Goal: Task Accomplishment & Management: Manage account settings

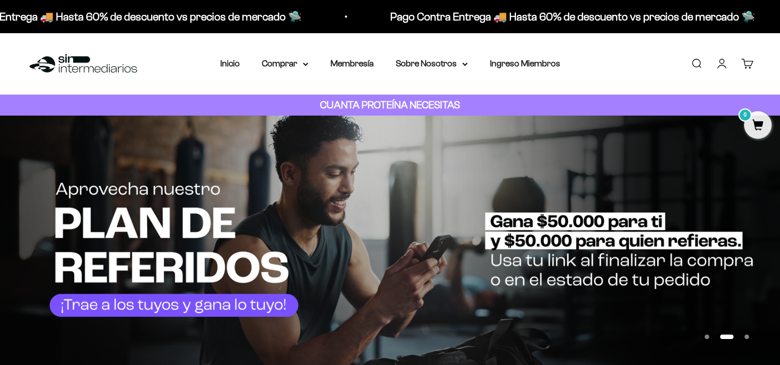
click at [608, 63] on link "Iniciar sesión" at bounding box center [722, 64] width 12 height 12
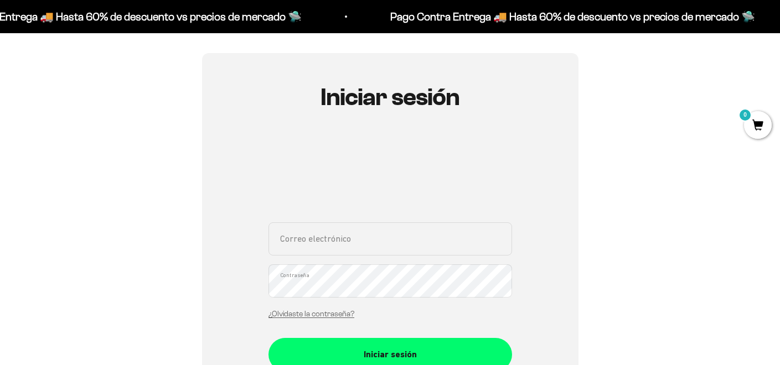
scroll to position [86, 0]
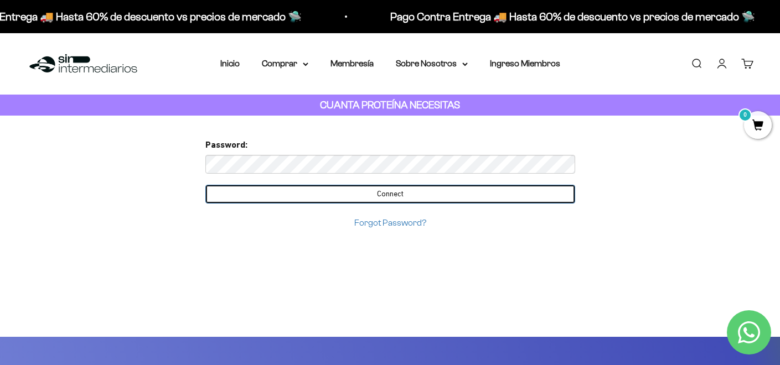
click at [439, 200] on input "Connect" at bounding box center [390, 194] width 370 height 19
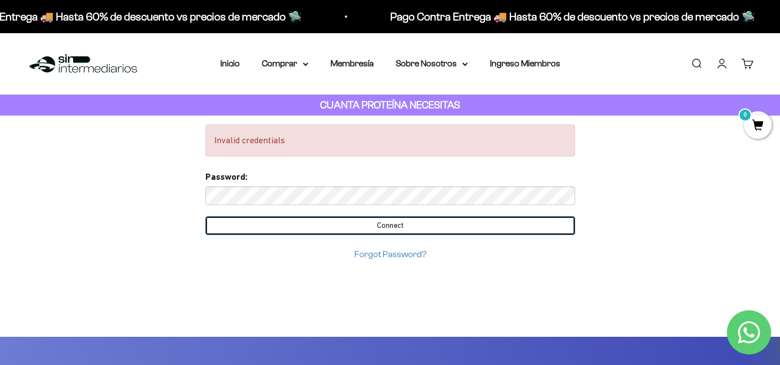
click at [467, 224] on input "Connect" at bounding box center [390, 225] width 370 height 19
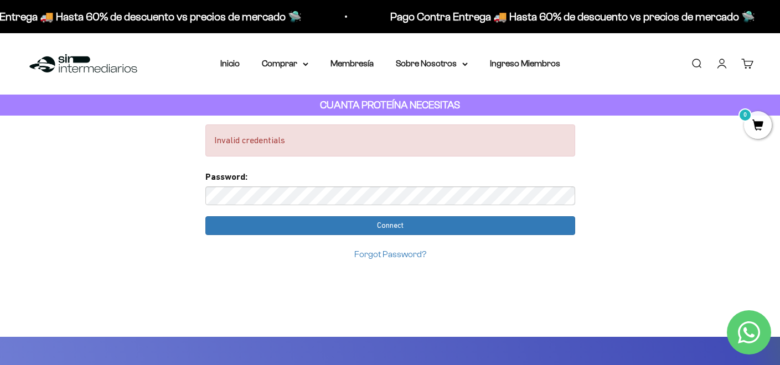
click at [402, 253] on link "Forgot Password?" at bounding box center [390, 254] width 72 height 9
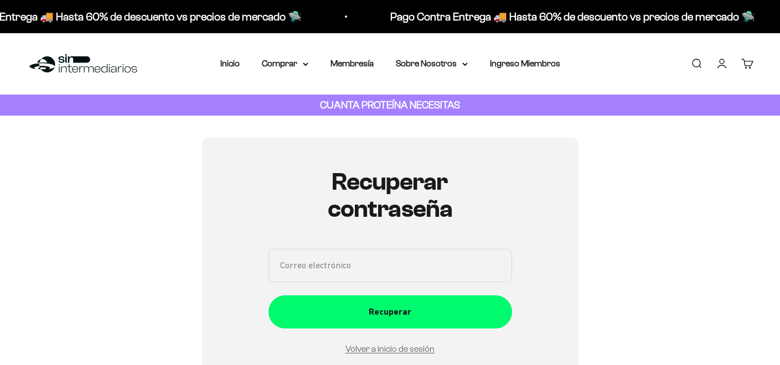
scroll to position [125, 0]
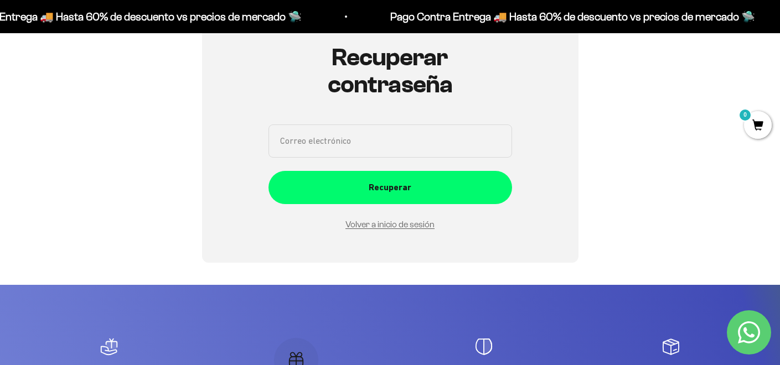
click at [371, 148] on input "Correo electrónico" at bounding box center [390, 141] width 244 height 33
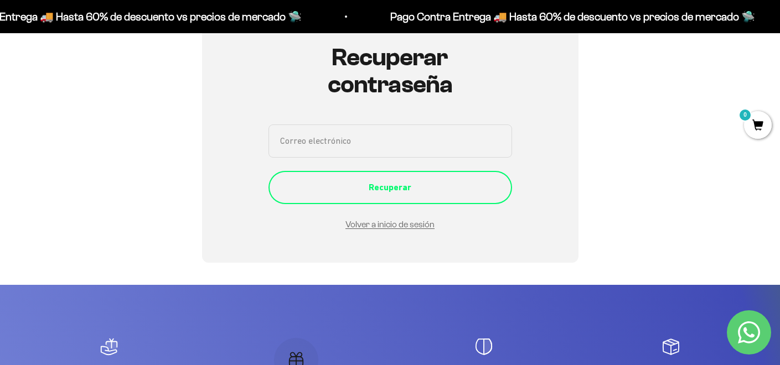
type input "pfariasbrenes@gmail.com"
click at [420, 185] on div "Recuperar" at bounding box center [390, 187] width 199 height 14
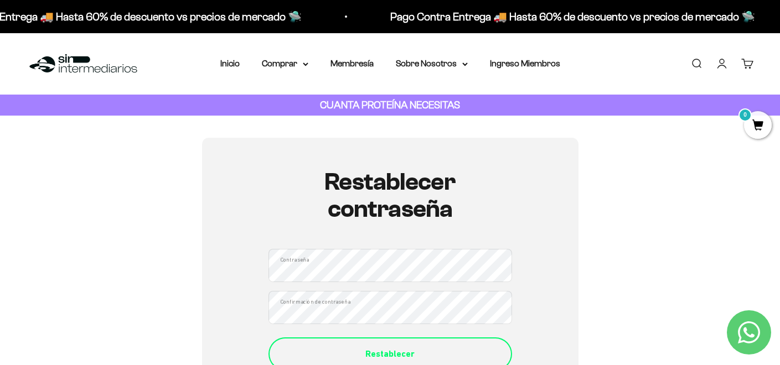
click at [386, 348] on div "Restablecer" at bounding box center [390, 354] width 199 height 14
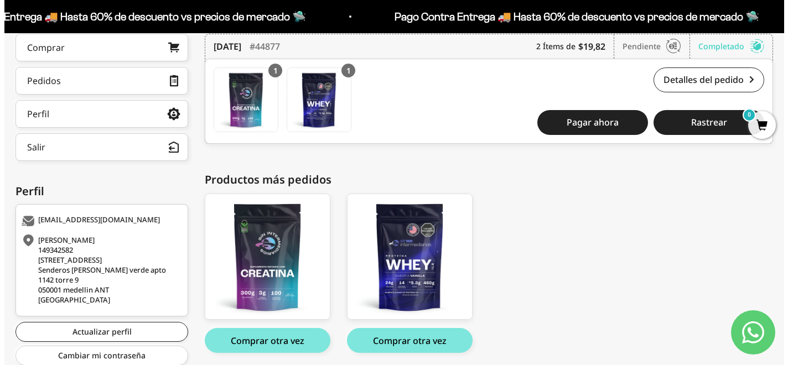
scroll to position [194, 0]
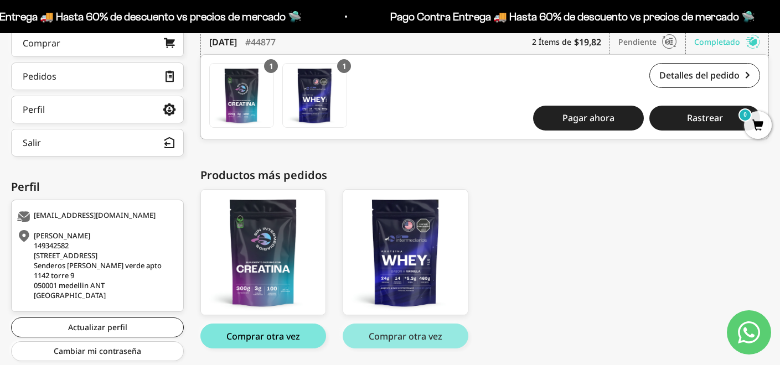
click at [418, 345] on button "Comprar otra vez" at bounding box center [406, 336] width 126 height 25
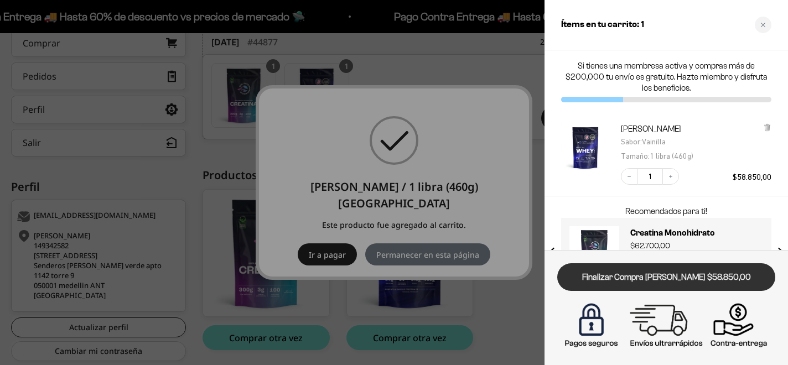
click at [691, 281] on link "Finalizar Compra [PERSON_NAME] $58.850,00" at bounding box center [666, 277] width 218 height 28
